Goal: Transaction & Acquisition: Subscribe to service/newsletter

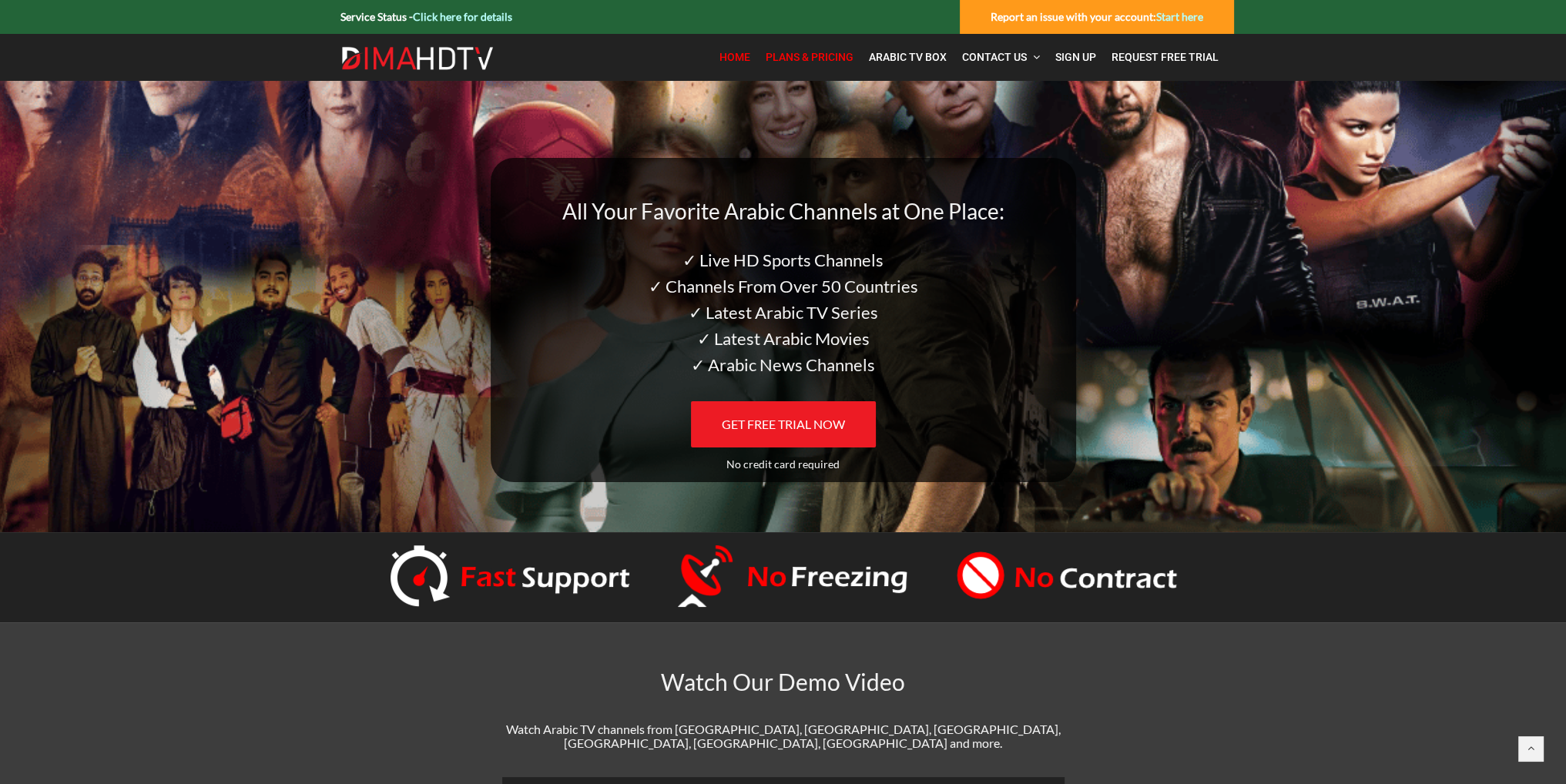
click at [803, 60] on span "Plans & Pricing" at bounding box center [810, 56] width 88 height 12
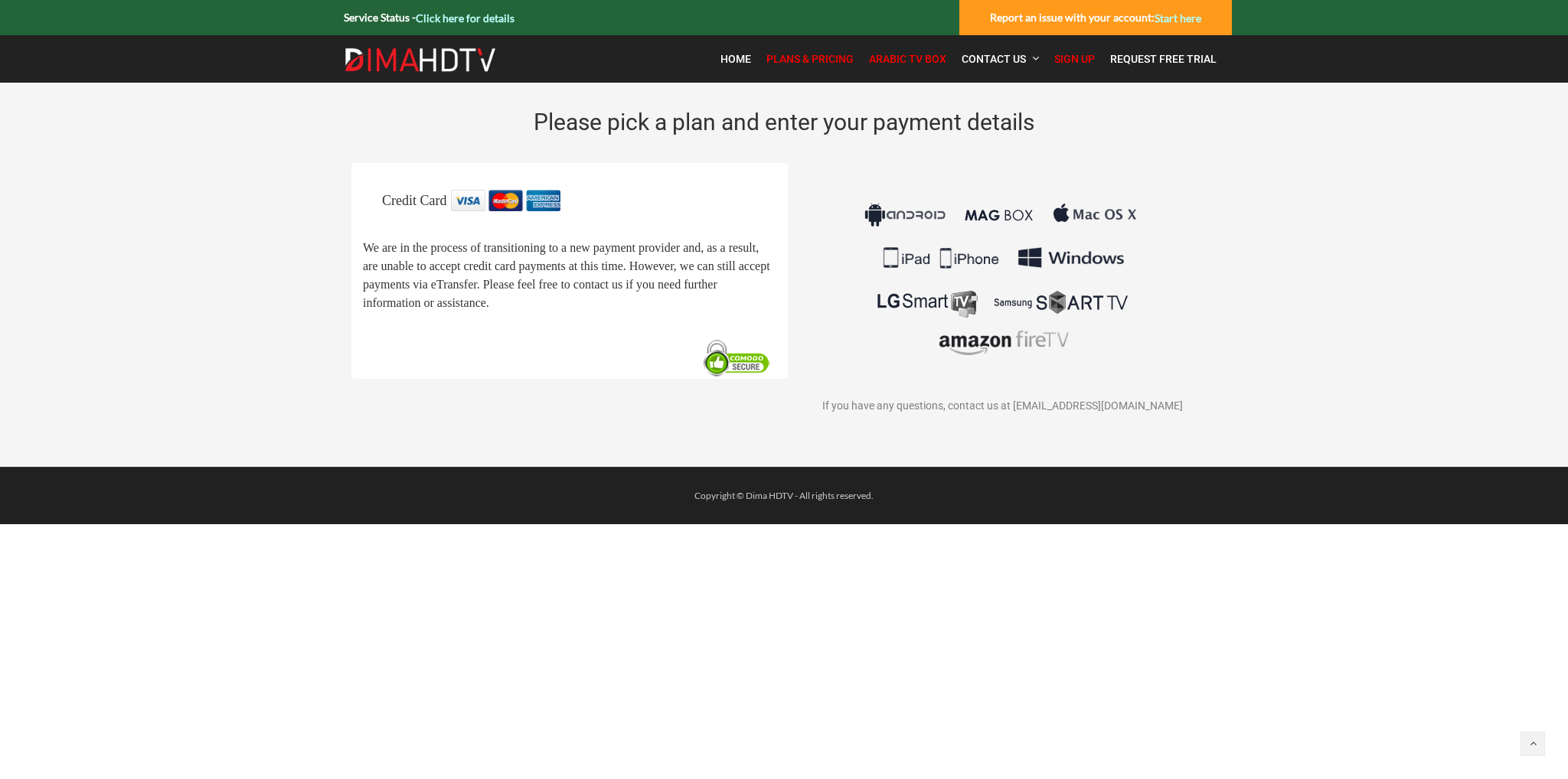
click at [927, 62] on span "Arabic TV Box" at bounding box center [907, 59] width 77 height 12
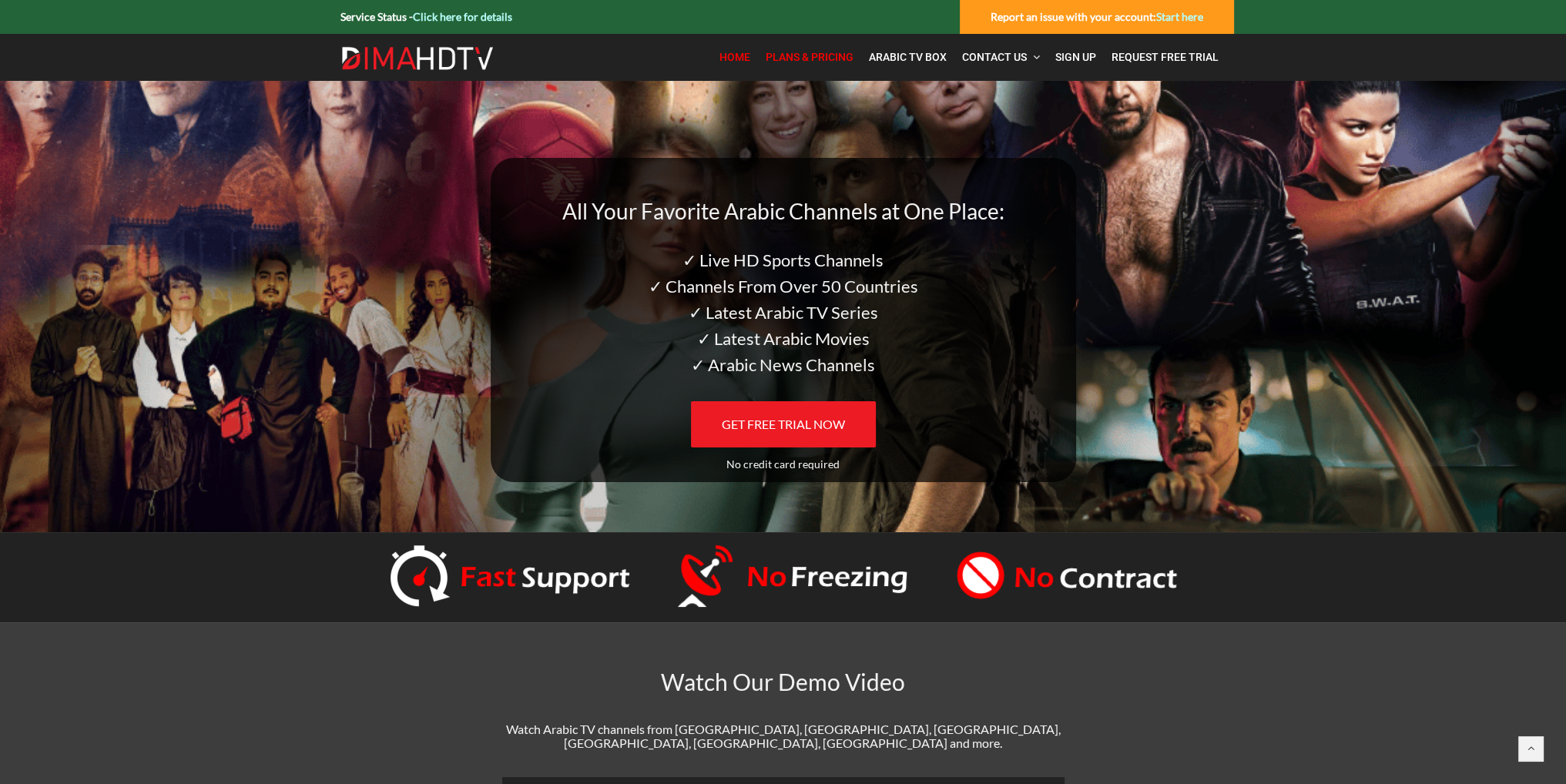
click at [837, 54] on span "Plans & Pricing" at bounding box center [810, 56] width 88 height 12
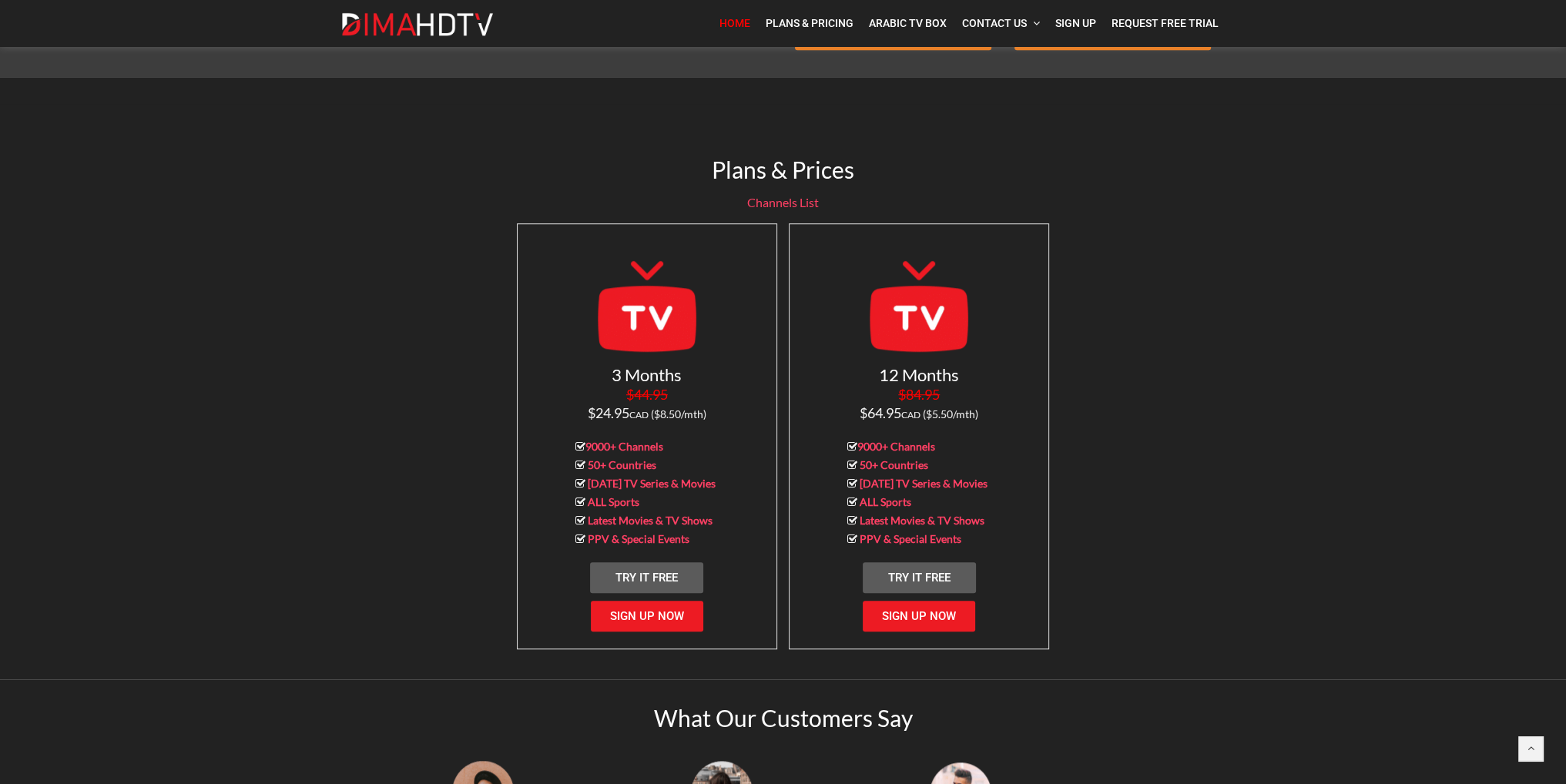
scroll to position [1412, 0]
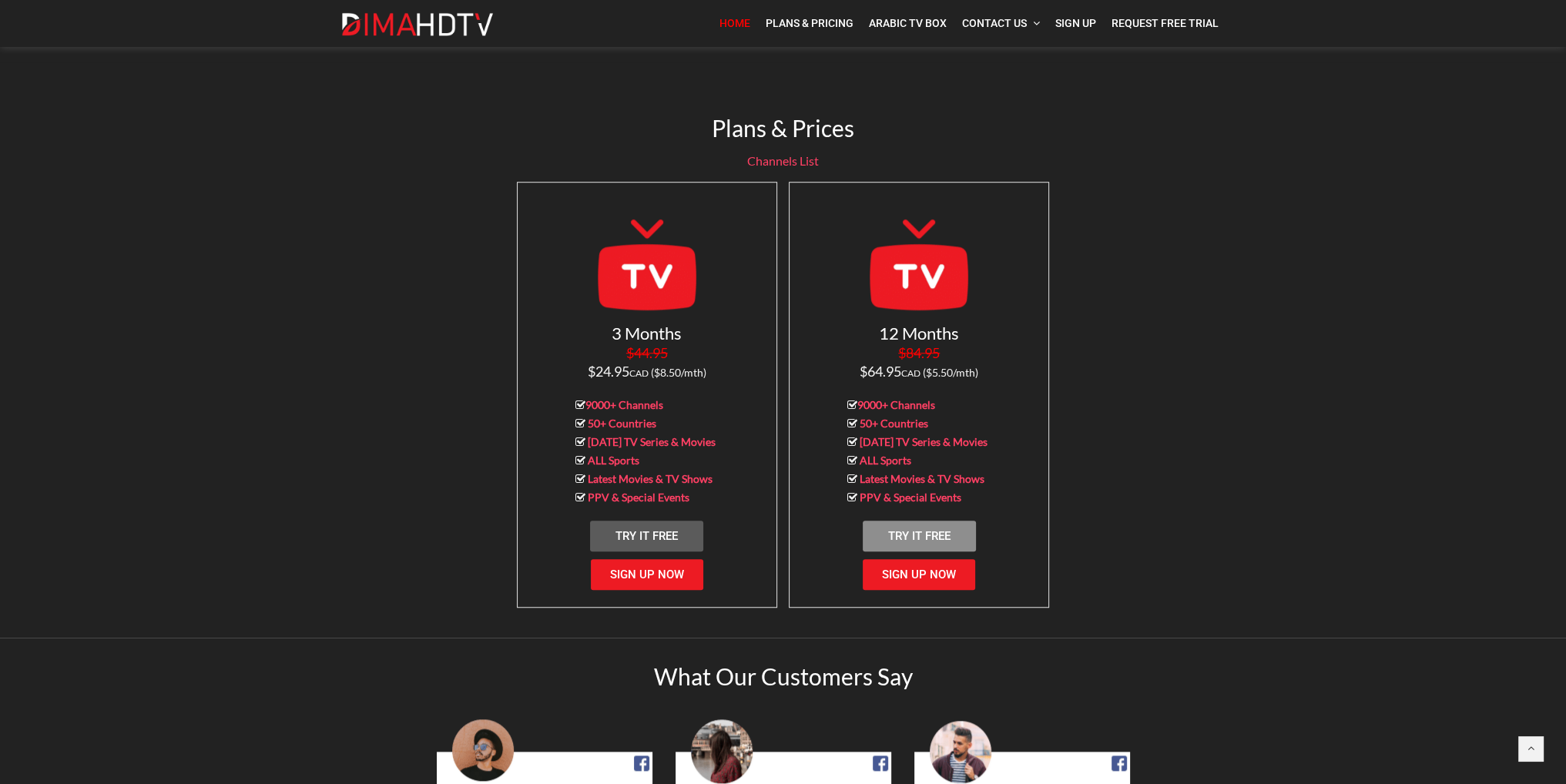
click at [942, 521] on link "Try It Free" at bounding box center [919, 536] width 113 height 31
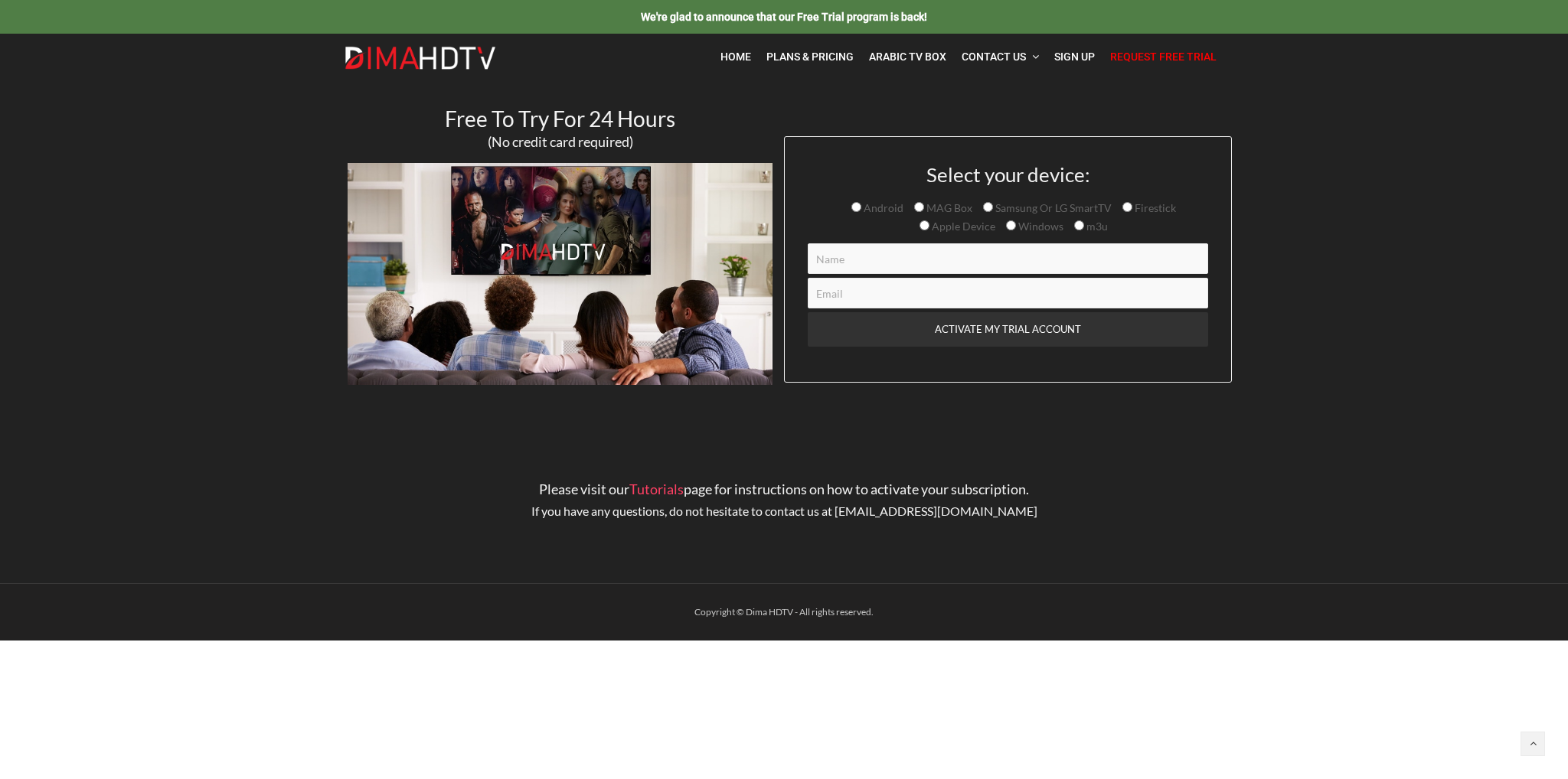
click at [915, 203] on input "MAG Box" at bounding box center [919, 207] width 10 height 10
radio input "true"
